Goal: Task Accomplishment & Management: Manage account settings

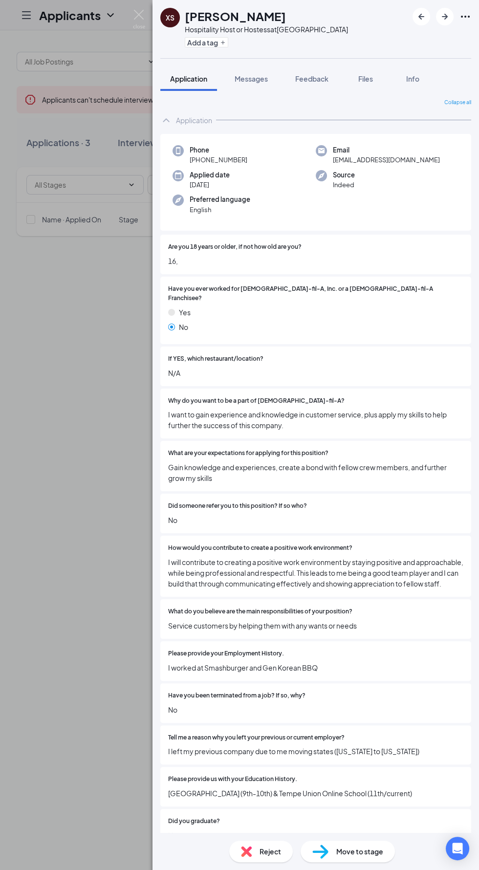
click at [62, 469] on div "XS [PERSON_NAME] Hospitality Host or Hostess at [GEOGRAPHIC_DATA] Add a tag App…" at bounding box center [239, 435] width 479 height 870
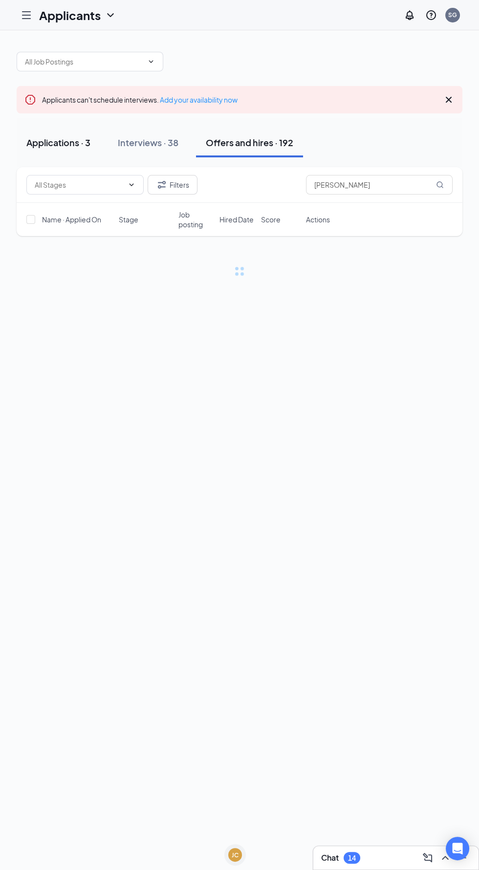
click at [47, 155] on button "Applications · 3" at bounding box center [59, 142] width 84 height 29
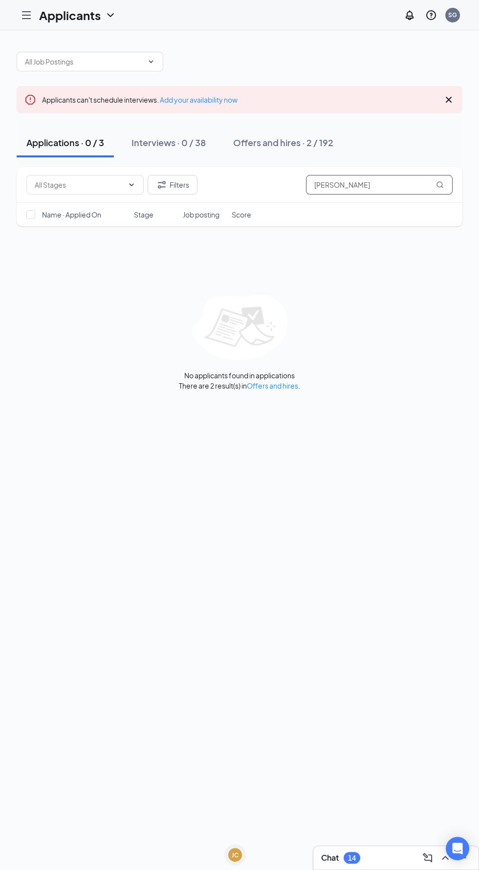
click at [369, 183] on input "[PERSON_NAME]" at bounding box center [379, 185] width 147 height 20
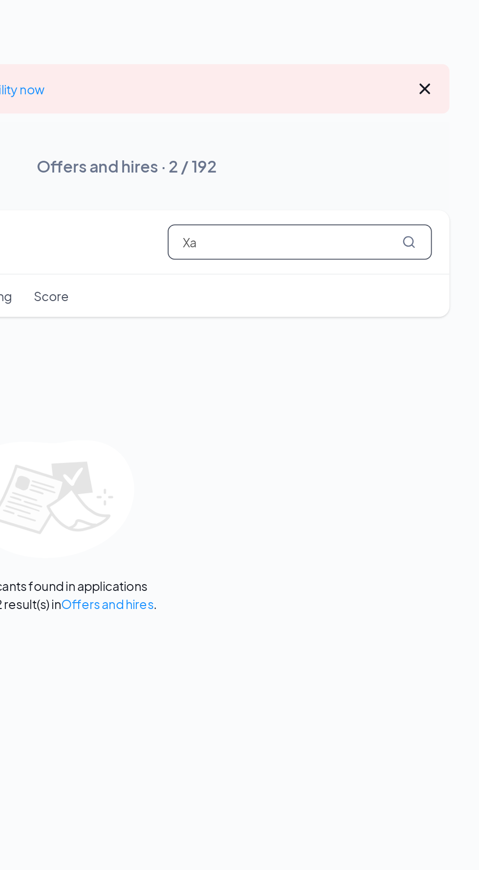
type input "X"
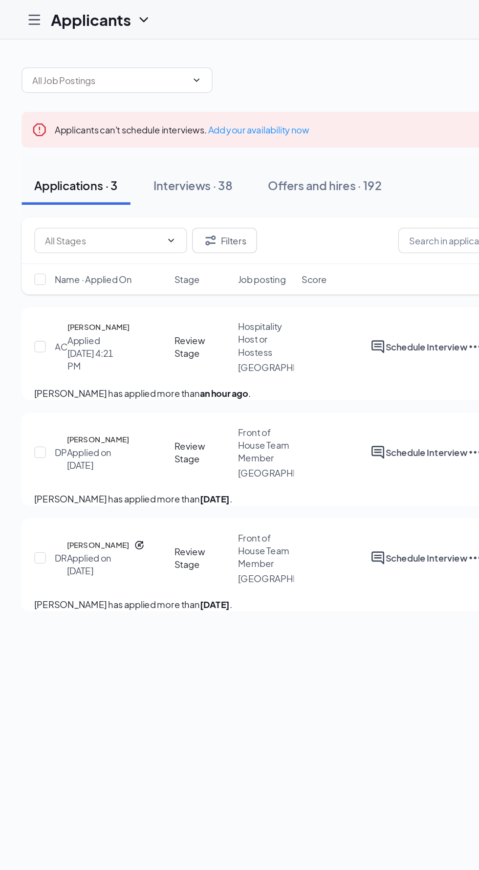
click at [76, 254] on h5 "[PERSON_NAME]" at bounding box center [76, 252] width 48 height 10
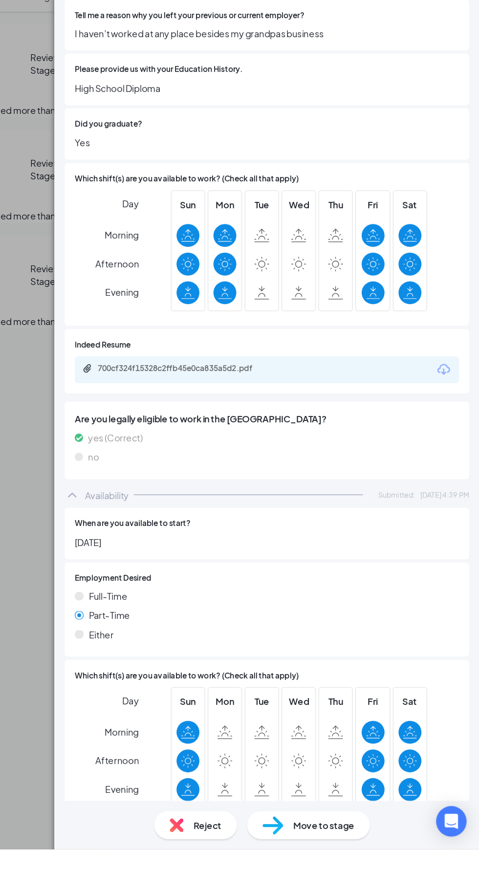
click at [362, 856] on span "Move to stage" at bounding box center [359, 851] width 47 height 11
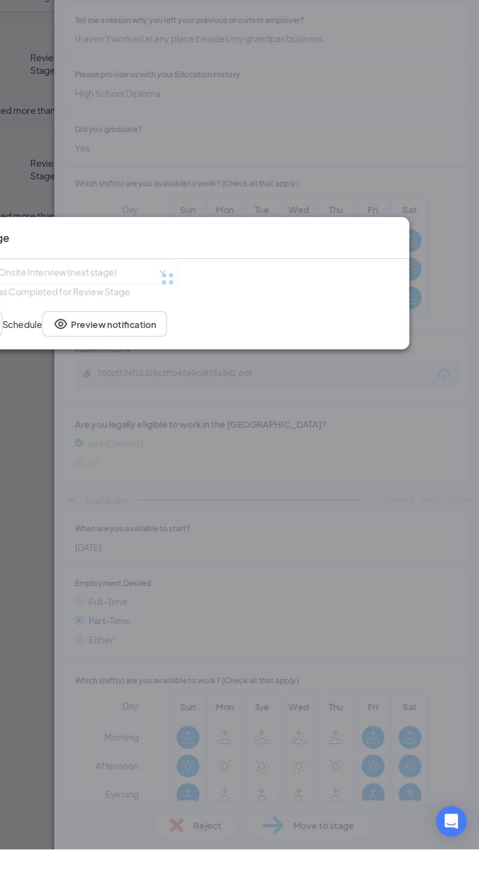
type input "Onsite Interview (next stage)"
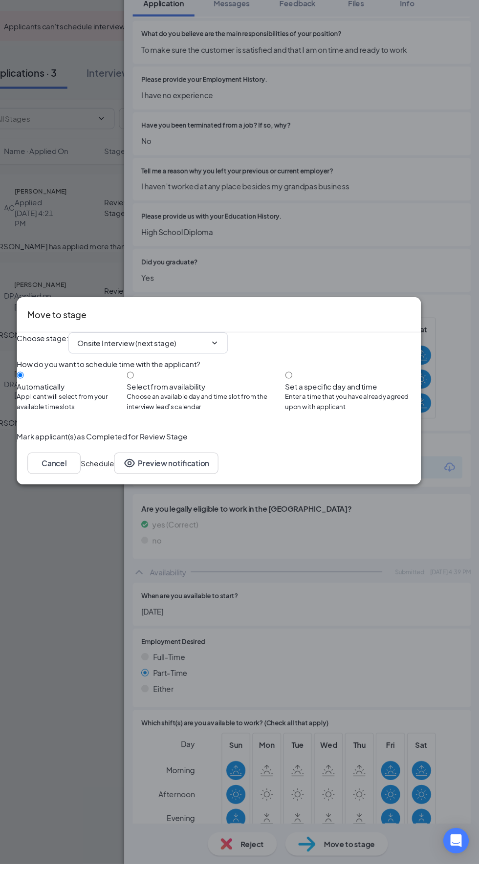
scroll to position [0, 0]
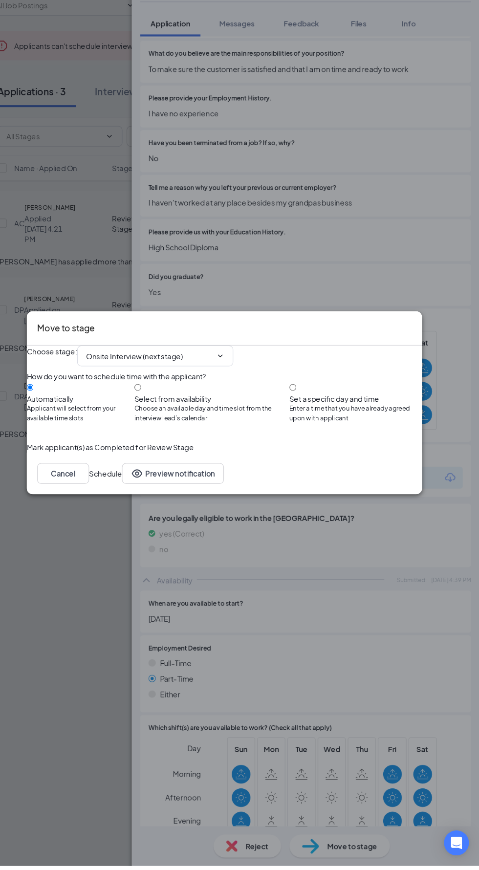
click at [143, 511] on button "Schedule" at bounding box center [127, 502] width 31 height 20
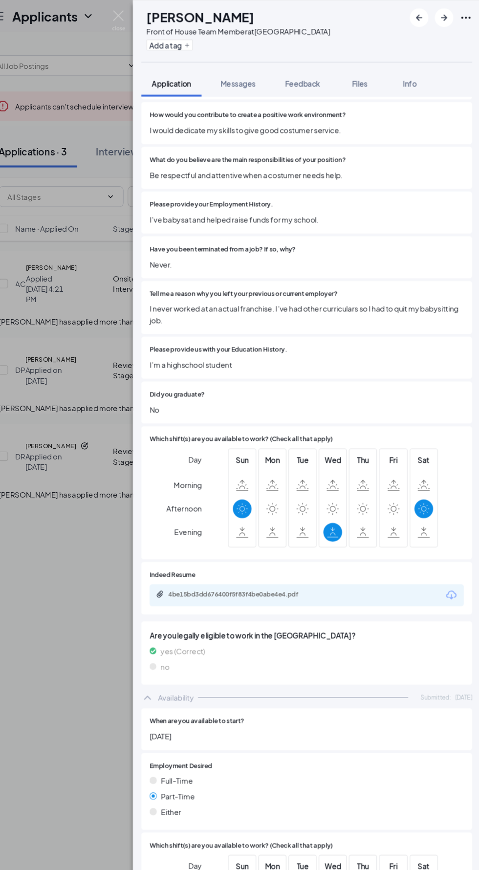
scroll to position [476, 0]
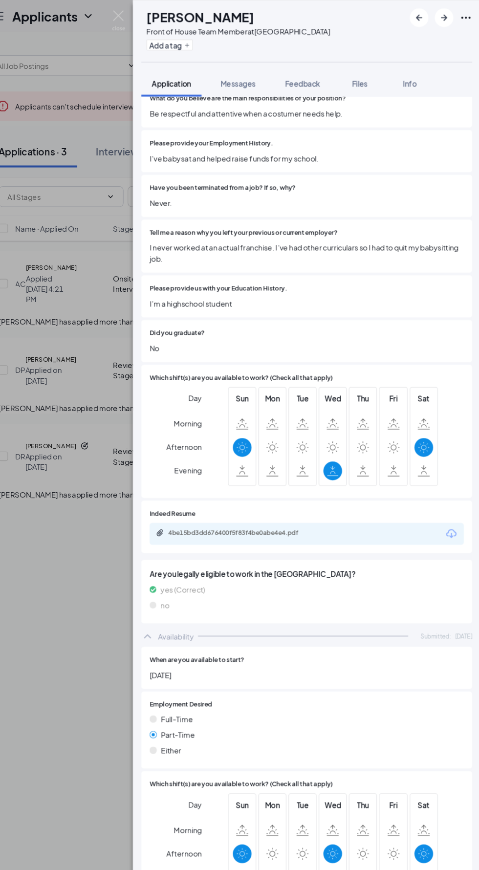
click at [90, 592] on div "DP [PERSON_NAME] Front of House Team Member at [GEOGRAPHIC_DATA] Add a tag Appl…" at bounding box center [239, 435] width 479 height 870
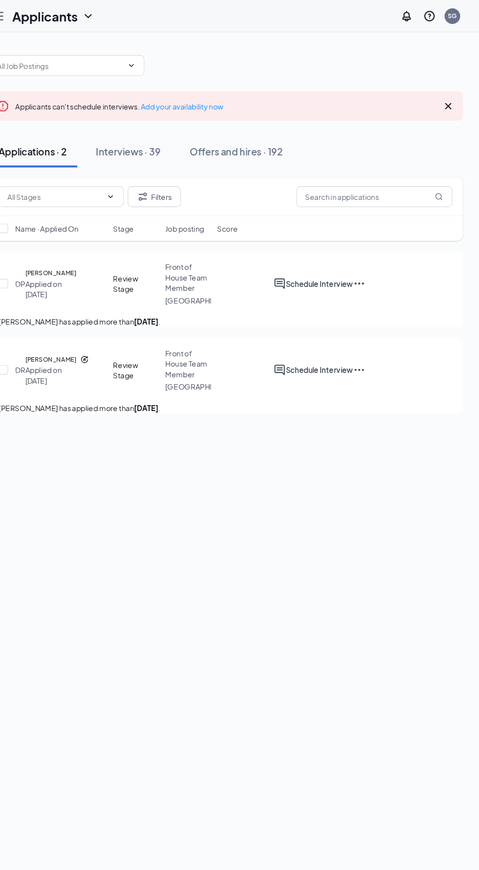
click at [90, 342] on h5 "[PERSON_NAME]" at bounding box center [75, 338] width 48 height 10
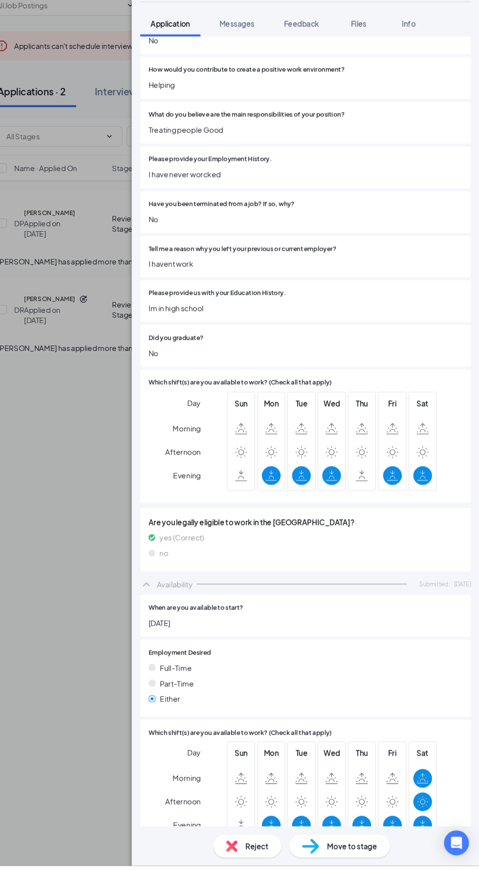
click at [354, 856] on span "Move to stage" at bounding box center [359, 851] width 47 height 11
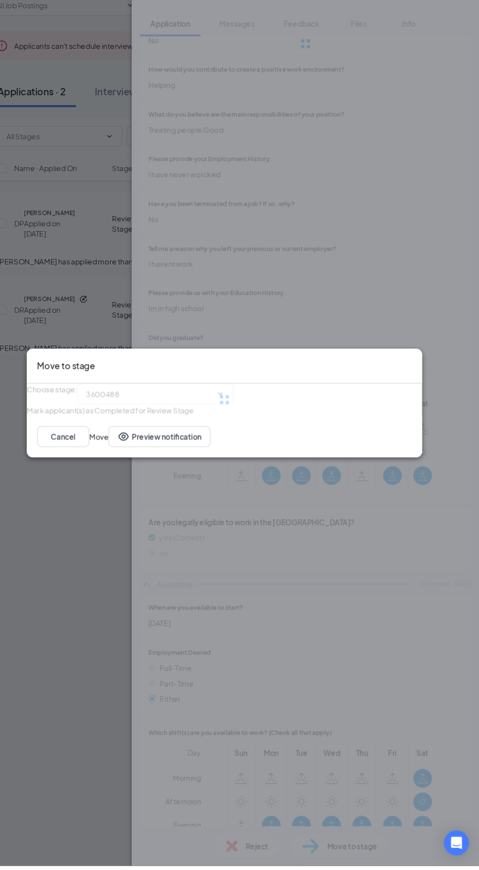
scroll to position [435, 0]
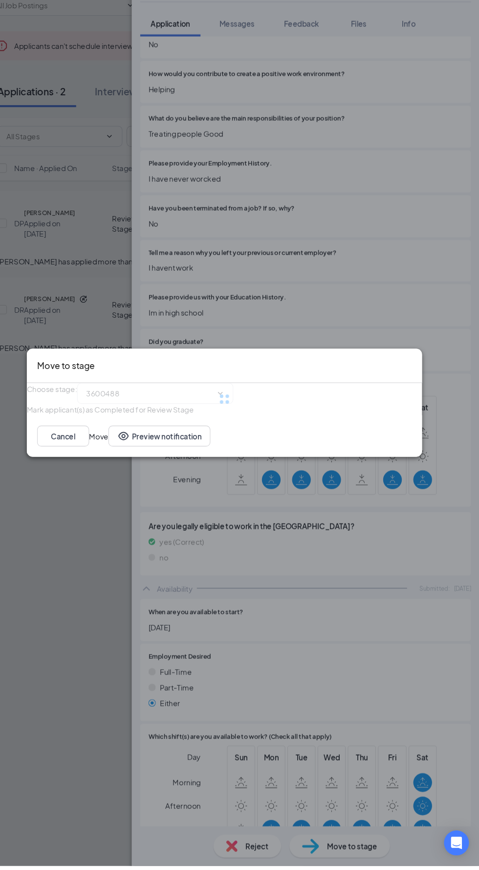
type input "Onsite Interview (next stage)"
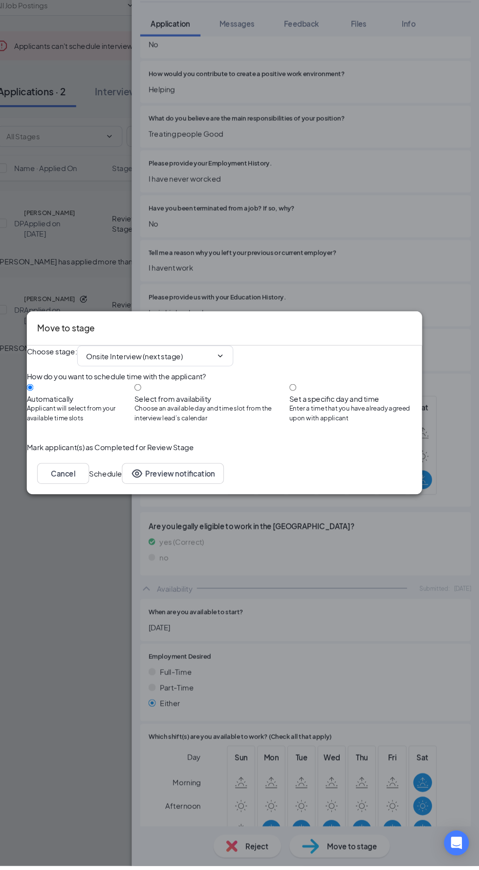
click at [143, 511] on button "Schedule" at bounding box center [127, 502] width 31 height 20
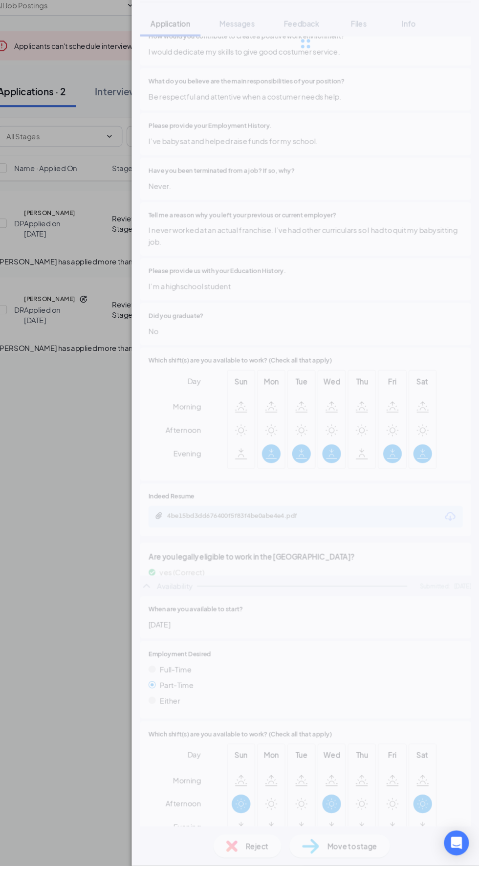
scroll to position [408, 0]
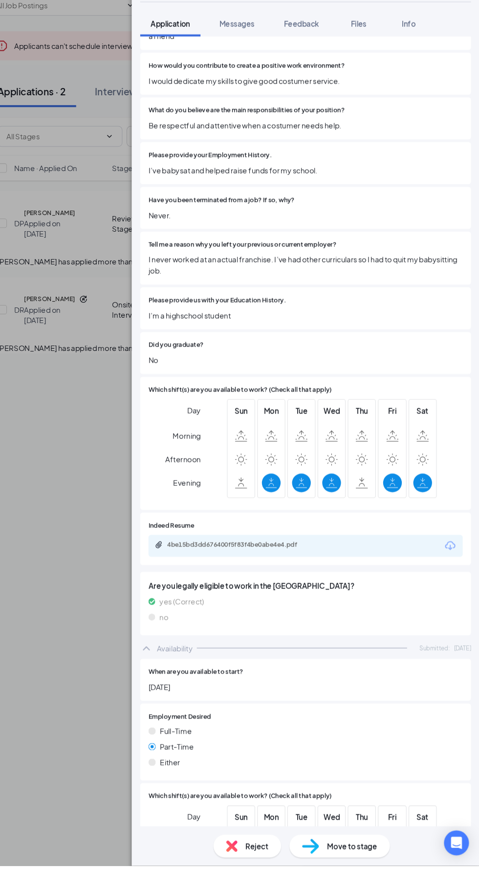
click at [97, 674] on div "DP [PERSON_NAME] Front of House Team Member at [GEOGRAPHIC_DATA] Add a tag Appl…" at bounding box center [239, 435] width 479 height 870
